Goal: Task Accomplishment & Management: Manage account settings

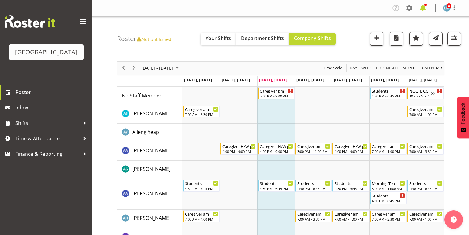
click at [423, 6] on span at bounding box center [423, 8] width 10 height 10
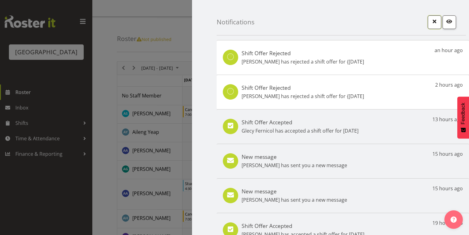
click at [432, 20] on span "button" at bounding box center [435, 21] width 8 height 8
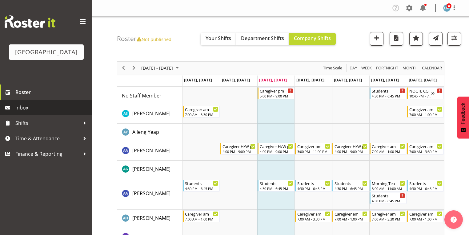
click at [18, 112] on span "Inbox" at bounding box center [52, 107] width 74 height 9
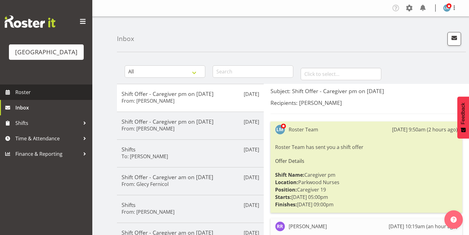
click at [23, 97] on span "Roster" at bounding box center [52, 91] width 74 height 9
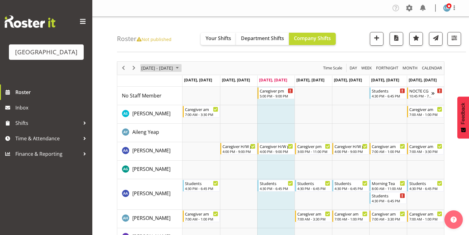
click at [181, 67] on span "October 2025" at bounding box center [177, 68] width 7 height 8
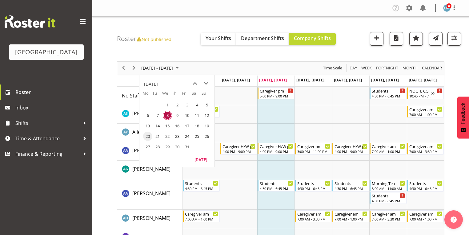
click at [149, 136] on span "20" at bounding box center [147, 136] width 9 height 9
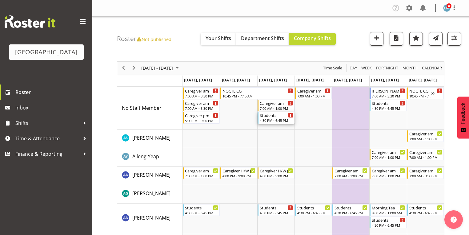
click at [271, 119] on div "4:30 PM - 6:45 PM" at bounding box center [276, 120] width 33 height 5
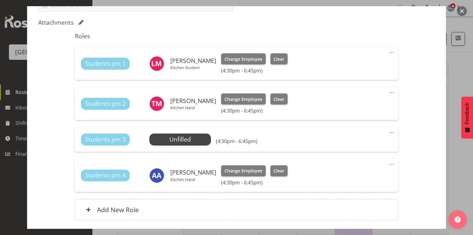
scroll to position [222, 0]
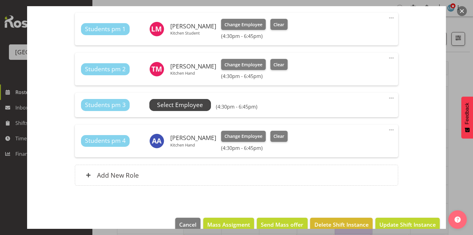
click at [171, 105] on span "Select Employee" at bounding box center [180, 104] width 46 height 9
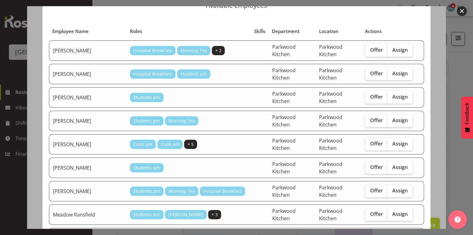
scroll to position [49, 0]
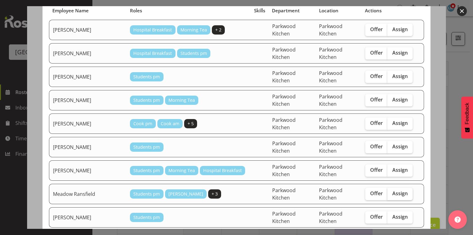
click at [396, 190] on span "Assign" at bounding box center [399, 193] width 15 height 6
click at [392, 191] on input "Assign" at bounding box center [390, 193] width 4 height 4
checkbox input "true"
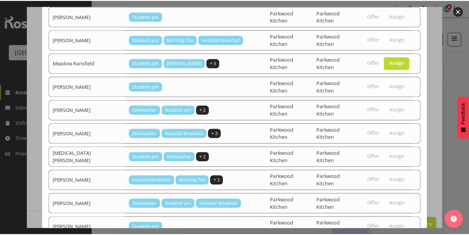
scroll to position [186, 0]
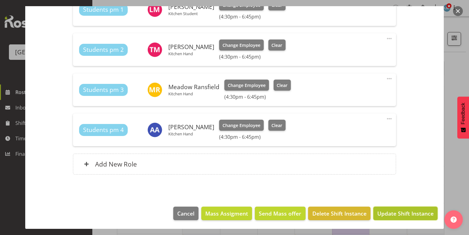
click at [388, 213] on span "Update Shift Instance" at bounding box center [406, 213] width 56 height 8
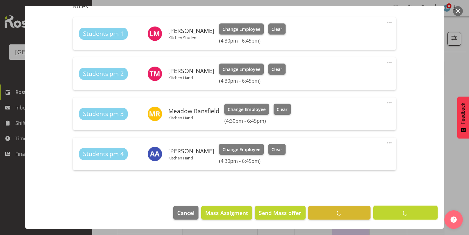
scroll to position [217, 0]
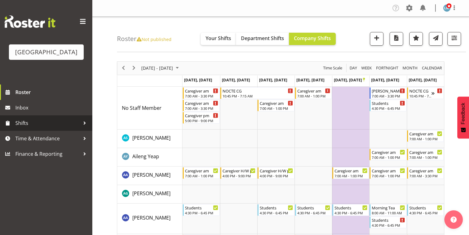
click at [86, 128] on div at bounding box center [84, 122] width 9 height 9
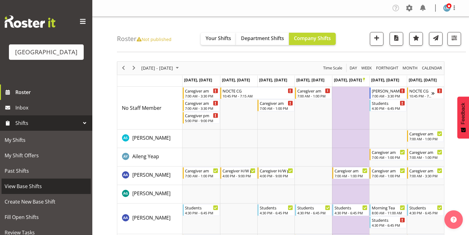
click at [26, 191] on span "View Base Shifts" at bounding box center [46, 185] width 83 height 9
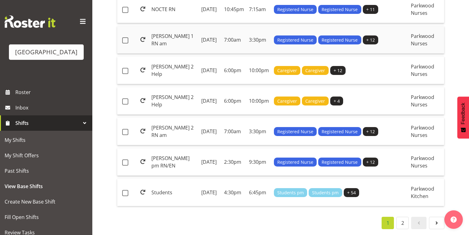
scroll to position [754, 0]
click at [213, 179] on td "Monday, 13th Oct 2025" at bounding box center [210, 192] width 23 height 27
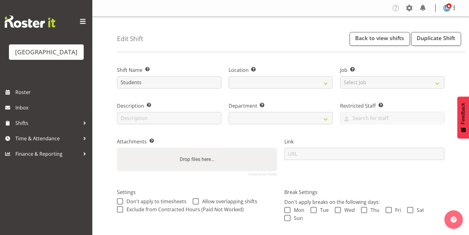
select select
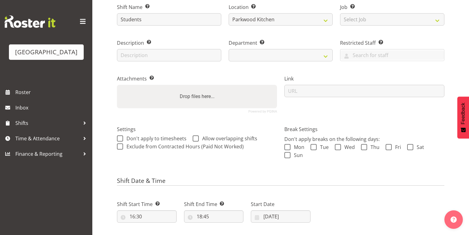
scroll to position [74, 0]
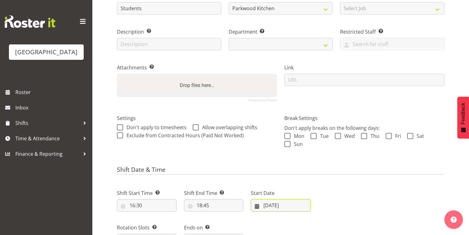
click at [257, 206] on input "13/10/2025" at bounding box center [281, 205] width 60 height 12
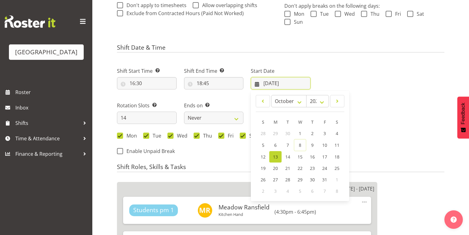
scroll to position [197, 0]
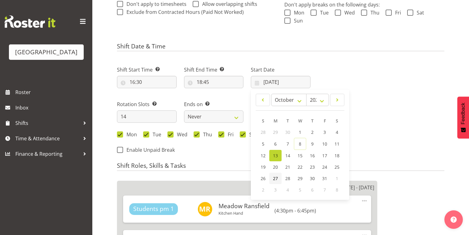
click at [276, 177] on span "27" at bounding box center [275, 178] width 5 height 6
type input "27/10/2025"
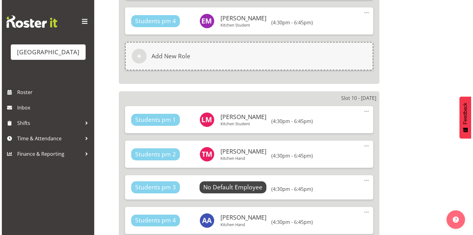
scroll to position [2193, 0]
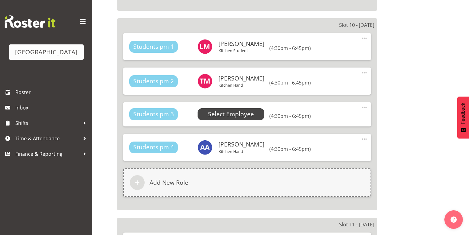
click at [218, 110] on span "Select Employee" at bounding box center [231, 114] width 46 height 9
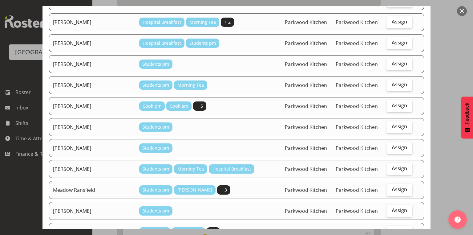
scroll to position [123, 0]
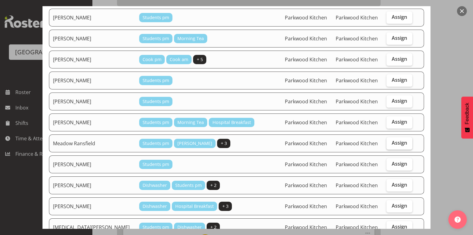
click at [394, 140] on span "Assign" at bounding box center [399, 143] width 15 height 6
click at [391, 141] on input "Assign" at bounding box center [389, 143] width 4 height 4
checkbox input "true"
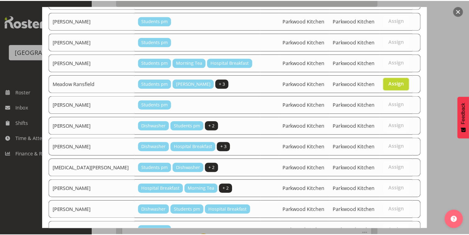
scroll to position [248, 0]
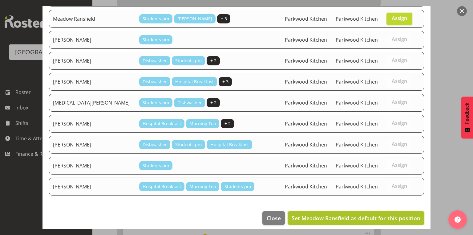
click at [387, 214] on span "Set Meadow Ransfield as default for this position" at bounding box center [356, 217] width 129 height 7
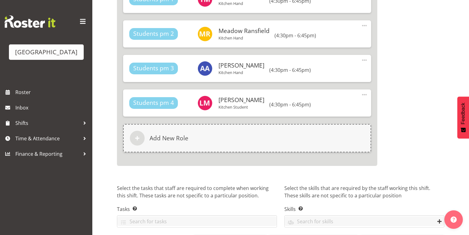
scroll to position [3060, 0]
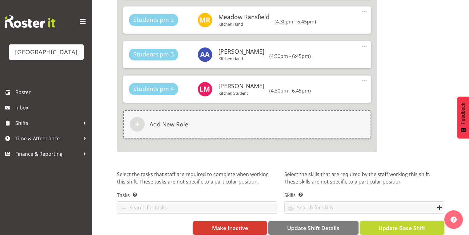
click at [393, 224] on span "Update Base Shift" at bounding box center [402, 228] width 47 height 8
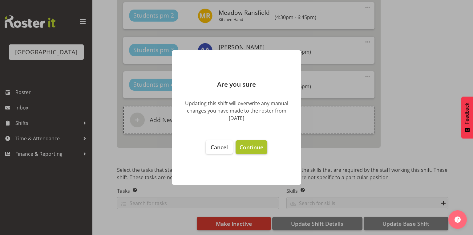
click at [244, 148] on span "Continue" at bounding box center [252, 146] width 24 height 7
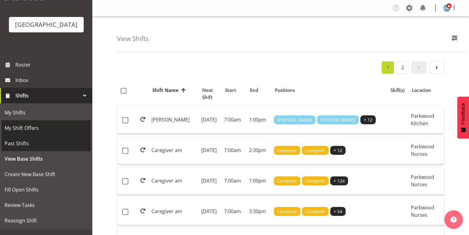
scroll to position [49, 0]
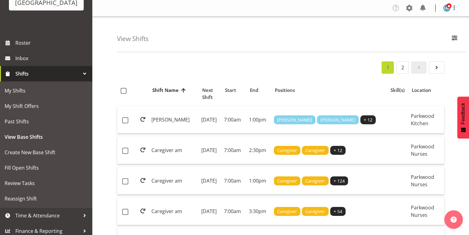
click at [81, 78] on div at bounding box center [84, 73] width 9 height 9
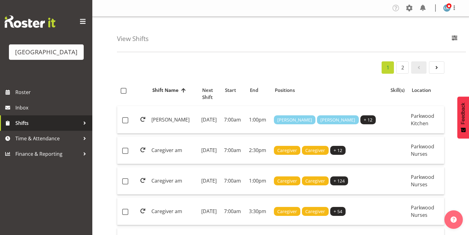
scroll to position [0, 0]
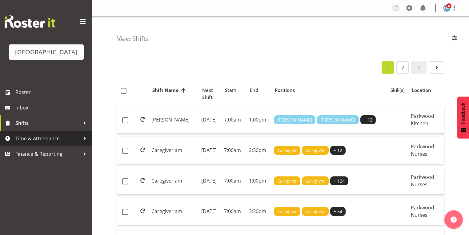
click at [84, 143] on div at bounding box center [84, 138] width 9 height 9
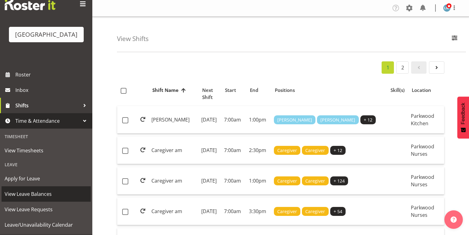
scroll to position [41, 0]
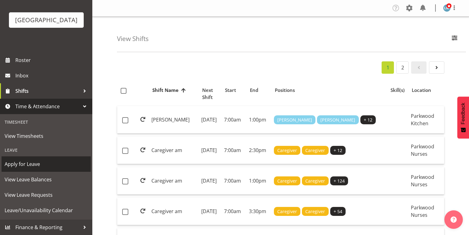
click at [33, 165] on span "Apply for Leave" at bounding box center [46, 163] width 83 height 9
click at [31, 161] on span "Apply for Leave" at bounding box center [46, 163] width 83 height 9
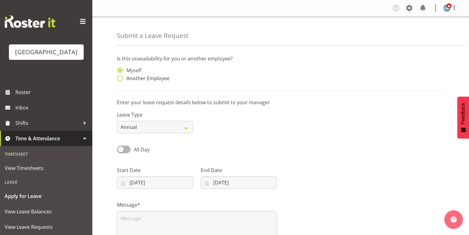
click at [120, 79] on span at bounding box center [120, 78] width 6 height 6
click at [120, 79] on input "Another Employee" at bounding box center [119, 78] width 4 height 4
radio input "true"
click at [219, 76] on input "text" at bounding box center [239, 73] width 76 height 12
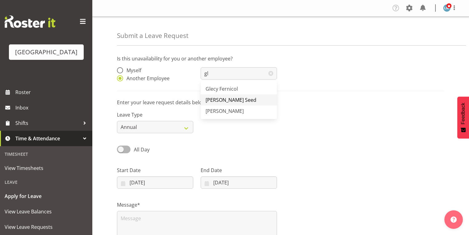
click at [221, 97] on span "[PERSON_NAME] Seed" at bounding box center [231, 99] width 51 height 7
type input "[PERSON_NAME] Seed"
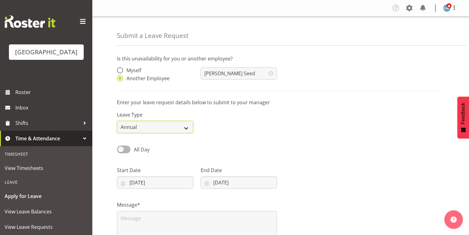
click at [187, 127] on select "Annual Sick Leave Without Pay Bereavement Domestic Violence Parental Jury Servi…" at bounding box center [155, 127] width 76 height 12
select select "Day In [GEOGRAPHIC_DATA]"
click at [117, 121] on select "Annual Sick Leave Without Pay Bereavement Domestic Violence Parental Jury Servi…" at bounding box center [155, 127] width 76 height 12
click at [125, 183] on input "[DATE]" at bounding box center [155, 182] width 76 height 12
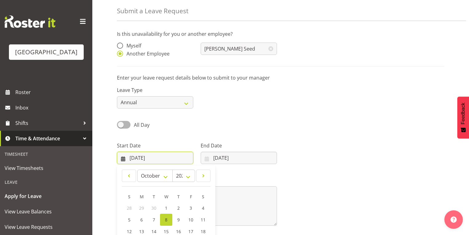
scroll to position [74, 0]
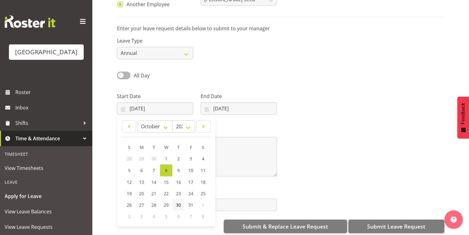
click at [177, 205] on span "30" at bounding box center [178, 205] width 5 height 6
type input "[DATE]"
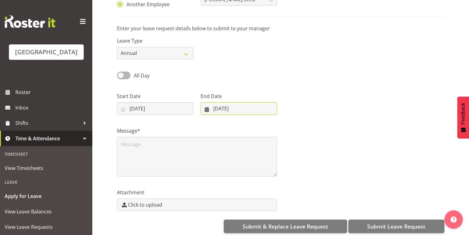
click at [207, 110] on input "[DATE]" at bounding box center [239, 108] width 76 height 12
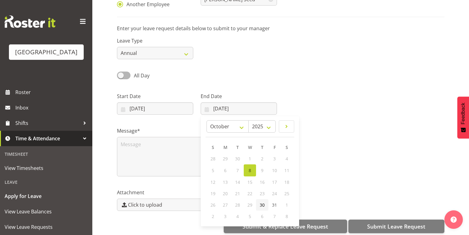
click at [264, 204] on span "30" at bounding box center [262, 205] width 5 height 6
type input "[DATE]"
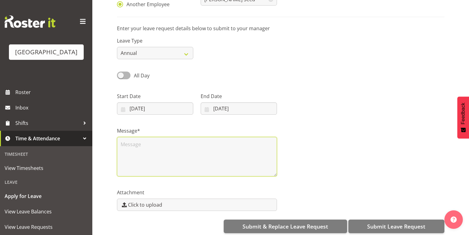
click at [190, 151] on textarea at bounding box center [197, 156] width 160 height 39
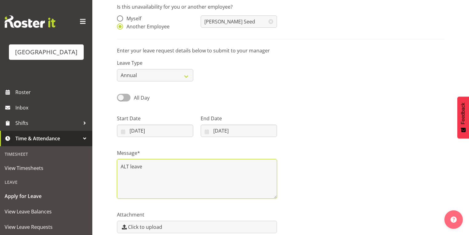
scroll to position [80, 0]
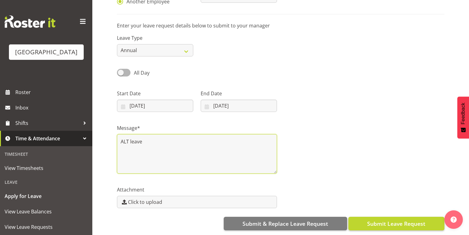
type textarea "ALT leave"
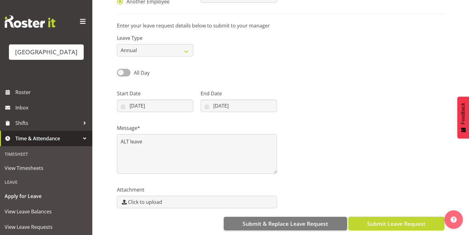
click at [390, 219] on span "Submit Leave Request" at bounding box center [397, 223] width 58 height 8
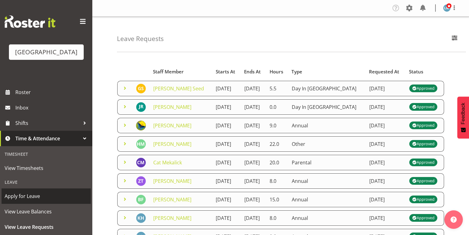
click at [51, 201] on span "Apply for Leave" at bounding box center [46, 195] width 83 height 9
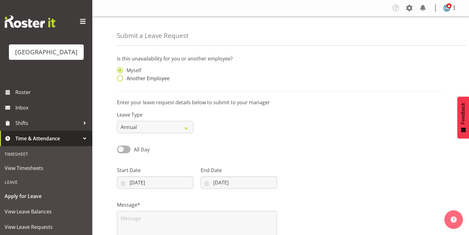
click at [120, 78] on span at bounding box center [120, 78] width 6 height 6
click at [120, 78] on input "Another Employee" at bounding box center [119, 78] width 4 height 4
radio input "true"
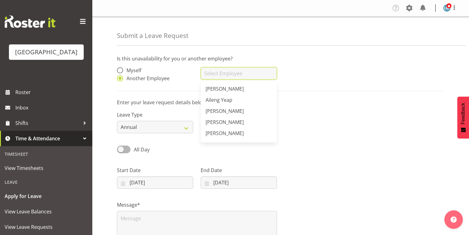
click at [221, 74] on input "text" at bounding box center [239, 73] width 76 height 12
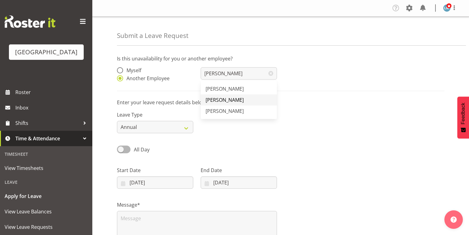
click at [227, 99] on span "[PERSON_NAME]" at bounding box center [225, 99] width 38 height 7
type input "[PERSON_NAME]"
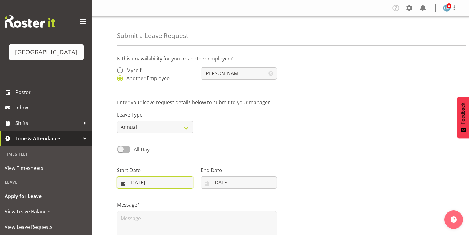
click at [122, 182] on input "08/10/2025" at bounding box center [155, 182] width 76 height 12
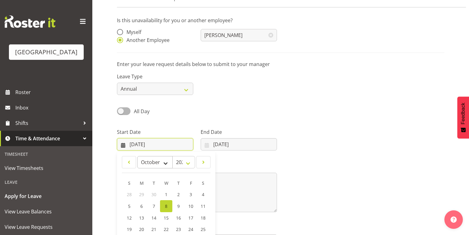
scroll to position [80, 0]
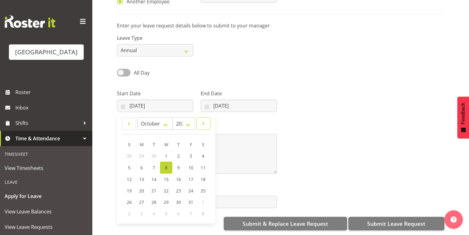
click at [204, 120] on span at bounding box center [204, 123] width 6 height 7
select select "10"
click at [179, 164] on span "6" at bounding box center [178, 167] width 2 height 6
type input "06/11/2025"
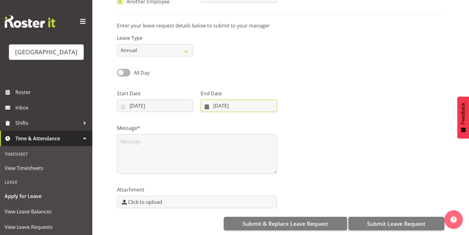
click at [205, 102] on input "08/10/2025" at bounding box center [239, 106] width 76 height 12
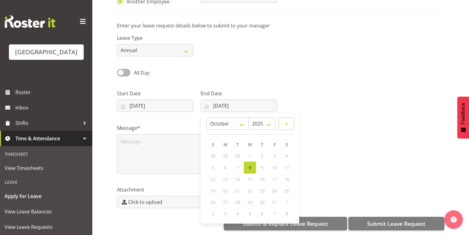
click at [286, 120] on span at bounding box center [286, 123] width 7 height 7
select select "10"
click at [288, 164] on span "8" at bounding box center [287, 167] width 2 height 6
type input "08/11/2025"
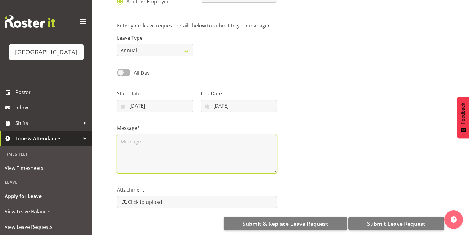
click at [165, 145] on textarea at bounding box center [197, 153] width 160 height 39
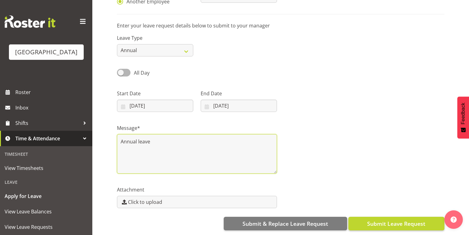
type textarea "Annual leave"
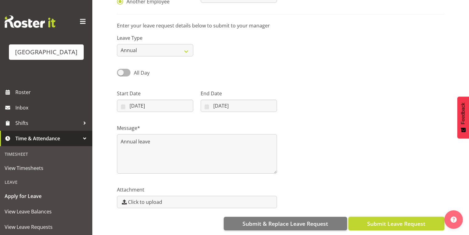
click at [381, 221] on span "Submit Leave Request" at bounding box center [397, 223] width 58 height 8
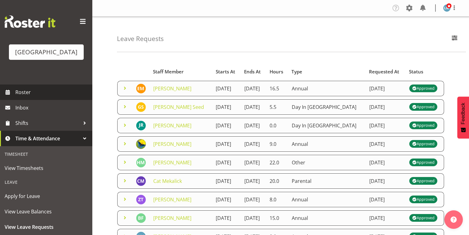
click at [21, 97] on span "Roster" at bounding box center [52, 91] width 74 height 9
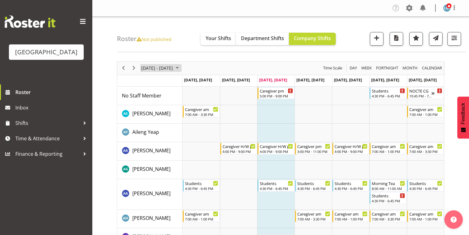
click at [181, 66] on span "October 2025" at bounding box center [177, 68] width 7 height 8
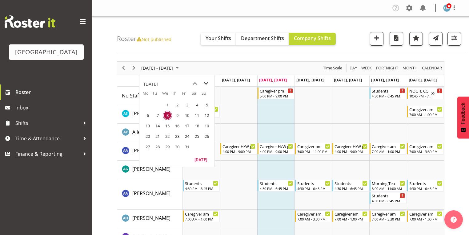
click at [205, 83] on span "next month" at bounding box center [206, 83] width 11 height 11
click at [148, 115] on span "3" at bounding box center [147, 115] width 9 height 9
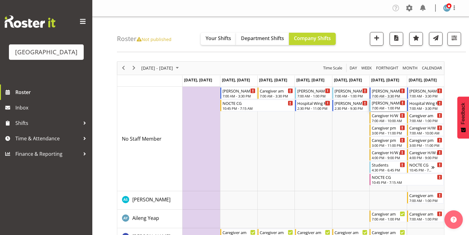
click at [376, 106] on div "7:00 AM - 1:00 PM" at bounding box center [388, 107] width 33 height 5
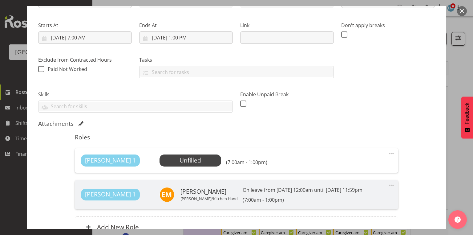
scroll to position [99, 0]
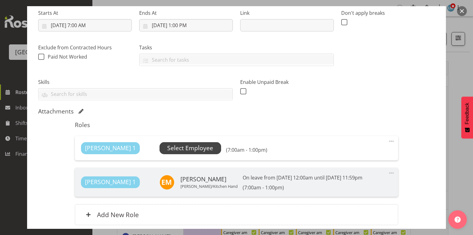
click at [167, 146] on span "Select Employee" at bounding box center [190, 148] width 46 height 9
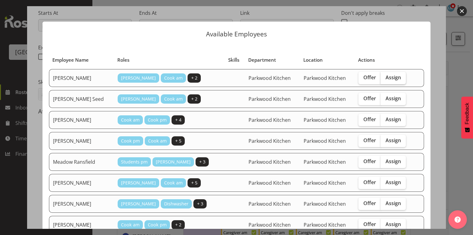
click at [386, 76] on span "Assign" at bounding box center [393, 77] width 15 height 6
click at [384, 76] on input "Assign" at bounding box center [383, 77] width 4 height 4
checkbox input "true"
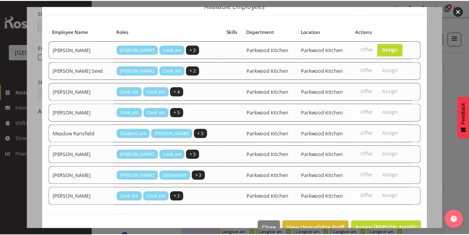
scroll to position [41, 0]
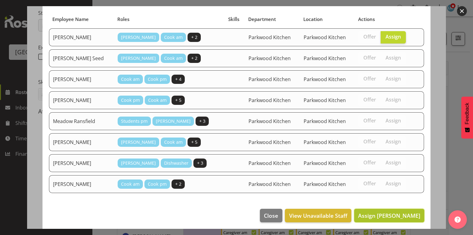
click at [398, 212] on span "Assign Ellen Davidson" at bounding box center [389, 215] width 62 height 7
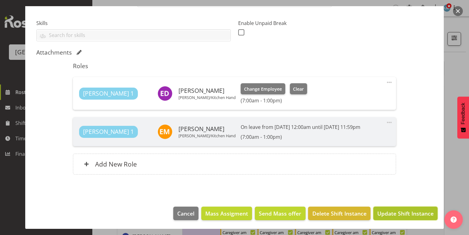
click at [397, 210] on span "Update Shift Instance" at bounding box center [406, 213] width 56 height 8
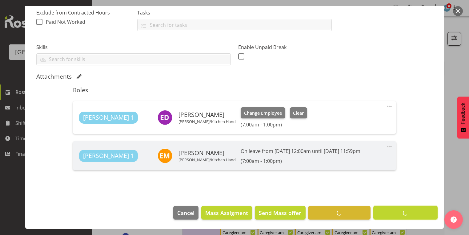
scroll to position [133, 0]
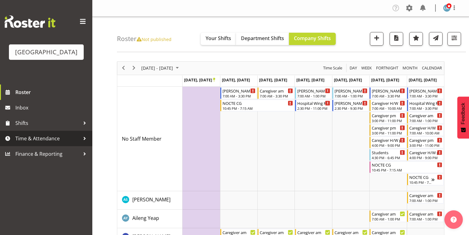
click at [85, 143] on div at bounding box center [84, 138] width 9 height 9
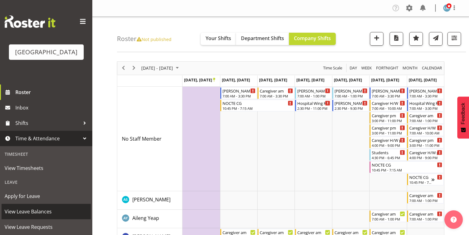
scroll to position [41, 0]
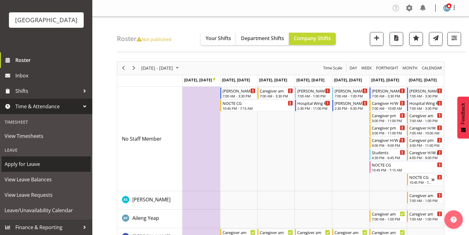
click at [33, 163] on span "Apply for Leave" at bounding box center [46, 163] width 83 height 9
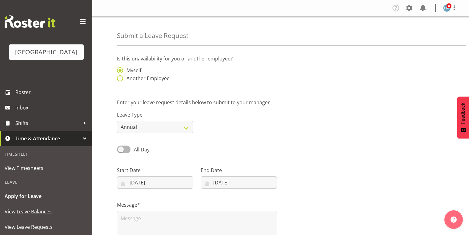
click at [119, 77] on span at bounding box center [120, 78] width 6 height 6
click at [119, 77] on input "Another Employee" at bounding box center [119, 78] width 4 height 4
radio input "true"
click at [235, 75] on input "text" at bounding box center [239, 73] width 76 height 12
click at [229, 90] on span "[PERSON_NAME]" at bounding box center [225, 88] width 38 height 7
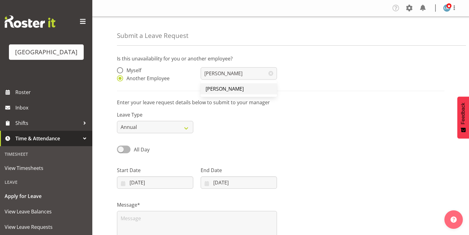
type input "[PERSON_NAME]"
click at [189, 127] on select "Annual Sick Leave Without Pay Bereavement Domestic Violence Parental Jury Servi…" at bounding box center [155, 127] width 76 height 12
click at [117, 121] on select "Annual Sick Leave Without Pay Bereavement Domestic Violence Parental Jury Servi…" at bounding box center [155, 127] width 76 height 12
click at [122, 183] on input "08/10/2025" at bounding box center [155, 182] width 76 height 12
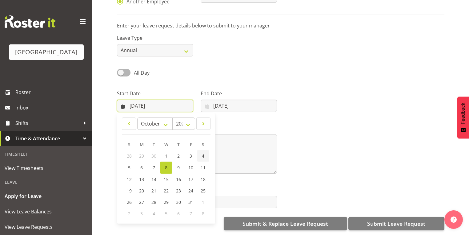
scroll to position [80, 0]
click at [203, 120] on span at bounding box center [204, 123] width 6 height 7
select select "10"
click at [191, 164] on span "7" at bounding box center [191, 167] width 2 height 6
type input "07/11/2025"
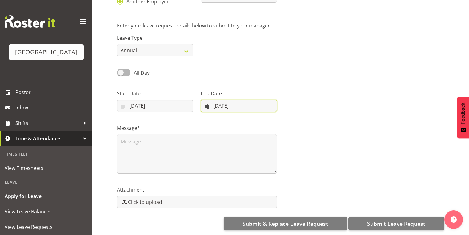
click at [208, 101] on input "08/10/2025" at bounding box center [239, 106] width 76 height 12
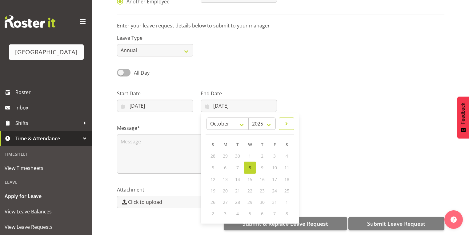
click at [289, 120] on span at bounding box center [286, 123] width 7 height 7
select select "10"
click at [277, 162] on link "7" at bounding box center [275, 166] width 12 height 11
type input "07/11/2025"
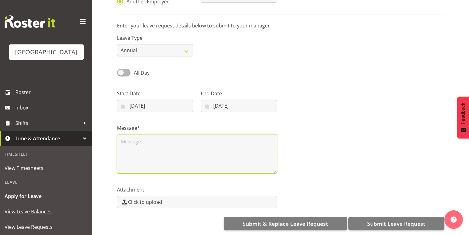
click at [206, 136] on textarea at bounding box center [197, 153] width 160 height 39
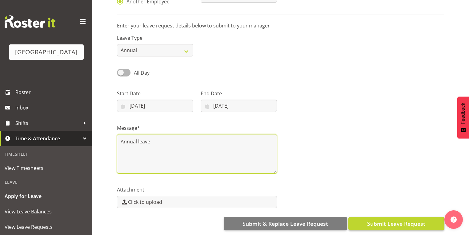
type textarea "Annual leave"
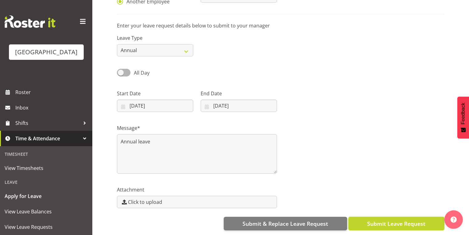
click at [401, 219] on span "Submit Leave Request" at bounding box center [397, 223] width 58 height 8
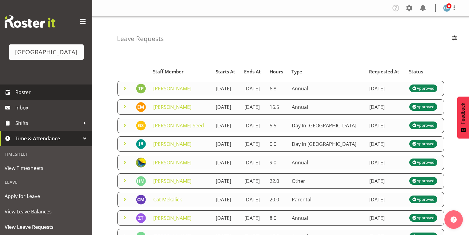
click at [27, 97] on span "Roster" at bounding box center [52, 91] width 74 height 9
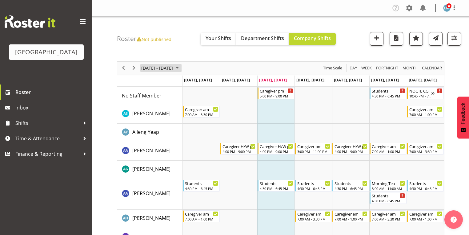
click at [181, 67] on span "October 2025" at bounding box center [177, 68] width 7 height 8
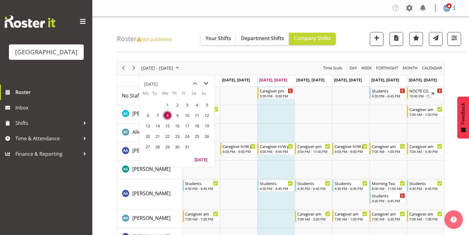
click at [205, 84] on span "next month" at bounding box center [206, 83] width 11 height 11
click at [149, 115] on span "3" at bounding box center [147, 115] width 9 height 9
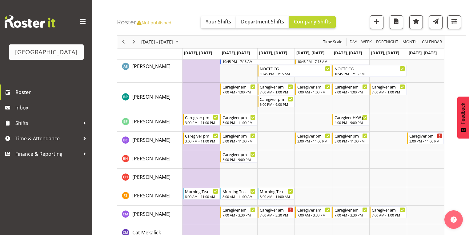
scroll to position [271, 0]
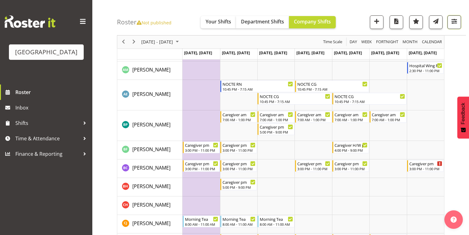
click at [456, 22] on span "button" at bounding box center [455, 21] width 8 height 8
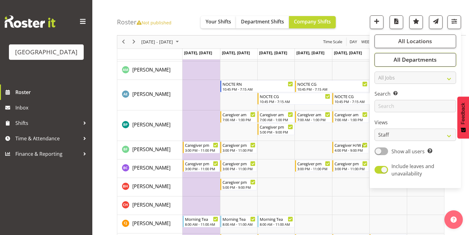
click at [407, 59] on span "All Departments" at bounding box center [415, 59] width 43 height 7
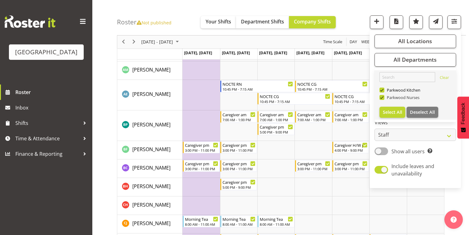
click at [382, 97] on span at bounding box center [382, 97] width 5 height 5
click at [382, 97] on input "Parkwood Nurses" at bounding box center [382, 98] width 4 height 4
checkbox input "false"
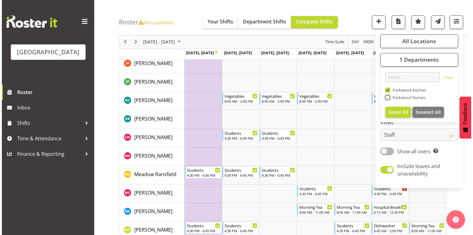
scroll to position [295, 0]
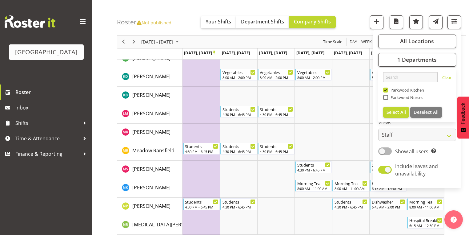
click at [110, 83] on div "Roster Not published Your Shifts Department Shifts Company Shifts All Locations…" at bounding box center [280, 73] width 377 height 702
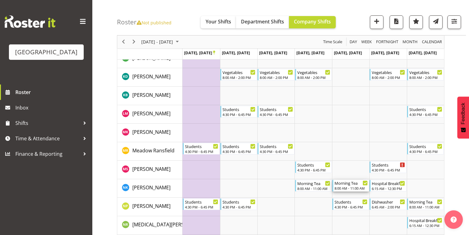
click at [350, 183] on div "Morning Tea" at bounding box center [351, 183] width 33 height 6
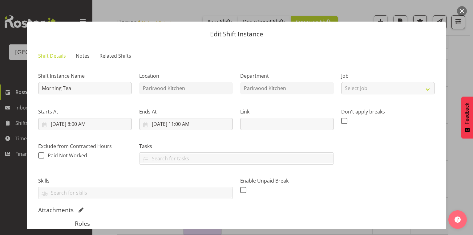
scroll to position [99, 0]
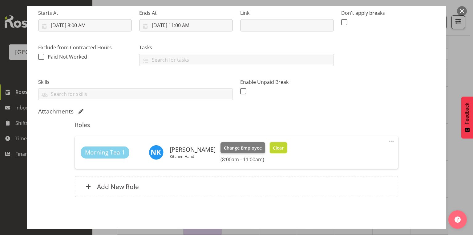
click at [273, 146] on span "Clear" at bounding box center [278, 147] width 11 height 7
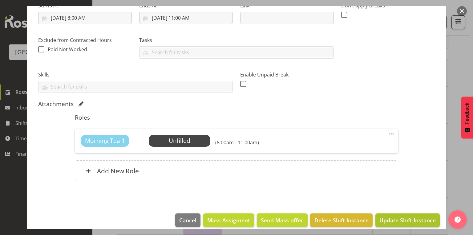
scroll to position [112, 0]
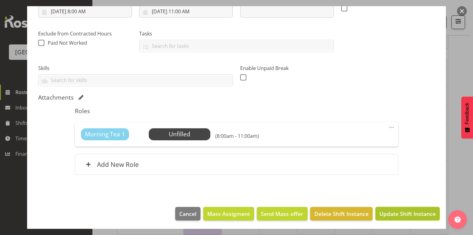
click at [398, 212] on span "Update Shift Instance" at bounding box center [408, 213] width 56 height 8
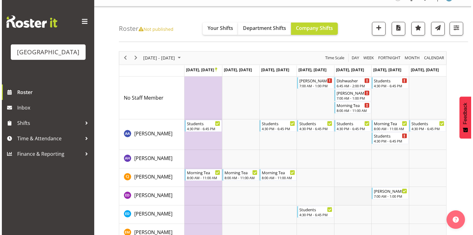
scroll to position [0, 0]
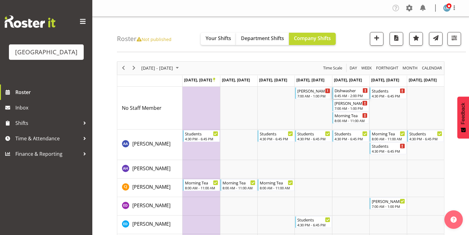
click at [338, 93] on div "6:45 AM - 2:00 PM" at bounding box center [351, 95] width 33 height 5
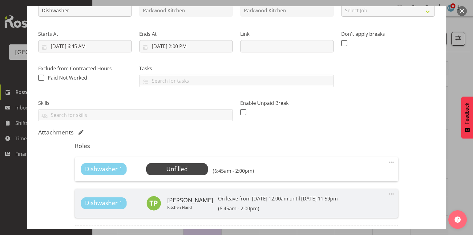
scroll to position [99, 0]
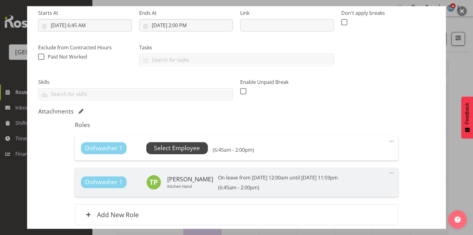
click at [179, 146] on span "Select Employee" at bounding box center [177, 148] width 46 height 9
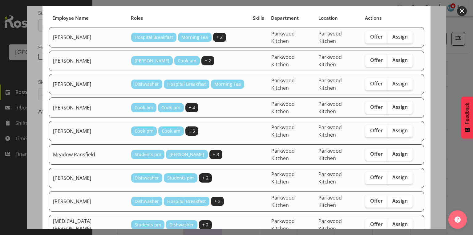
scroll to position [74, 0]
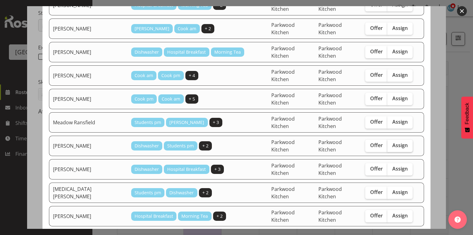
click at [396, 142] on span "Assign" at bounding box center [399, 145] width 15 height 6
click at [392, 143] on input "Assign" at bounding box center [390, 145] width 4 height 4
checkbox input "true"
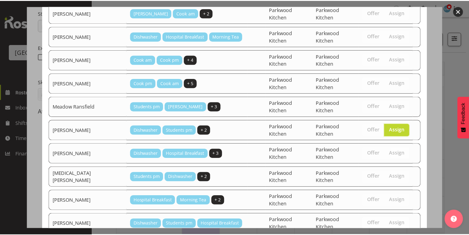
scroll to position [103, 0]
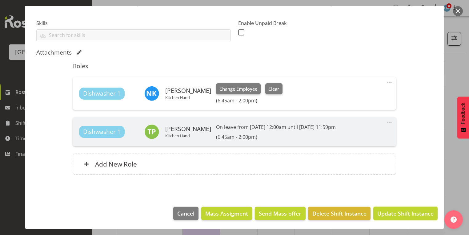
click at [381, 211] on span "Update Shift Instance" at bounding box center [406, 213] width 56 height 8
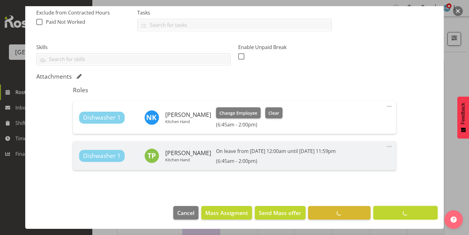
scroll to position [133, 0]
